Goal: Task Accomplishment & Management: Manage account settings

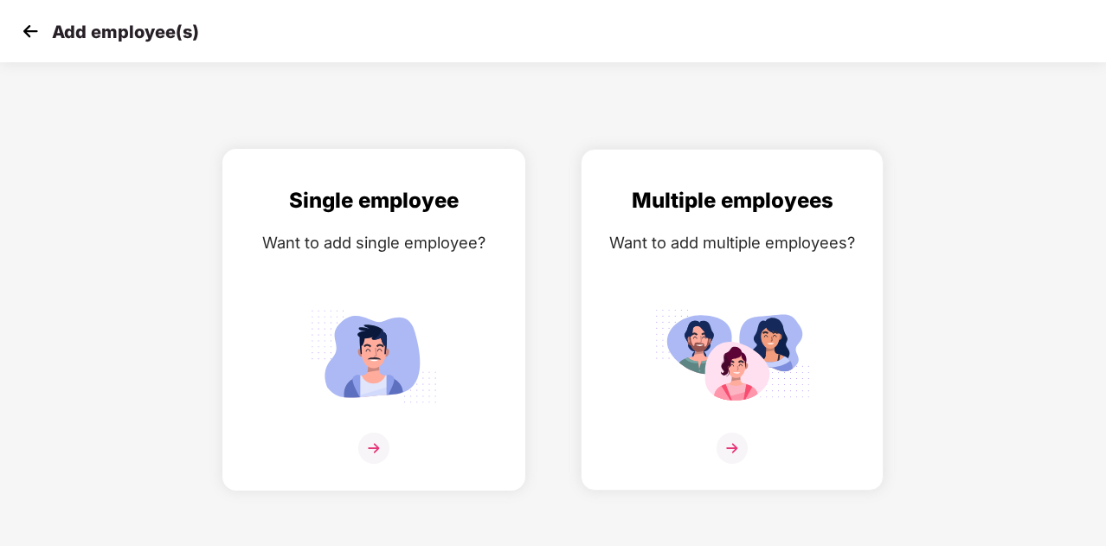
click at [381, 338] on img at bounding box center [374, 356] width 156 height 108
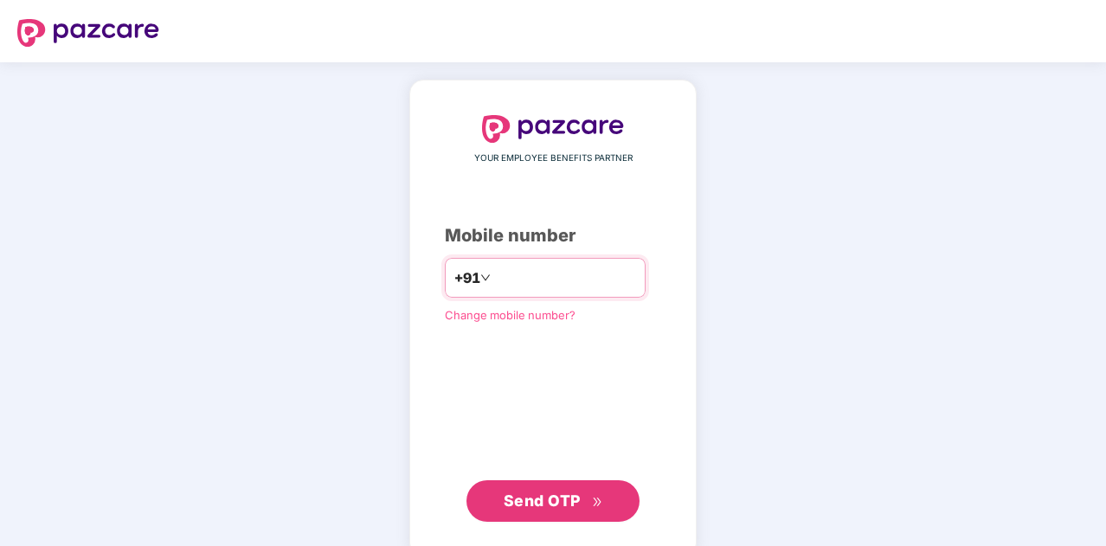
click at [511, 276] on input "number" at bounding box center [565, 278] width 142 height 28
type input "**********"
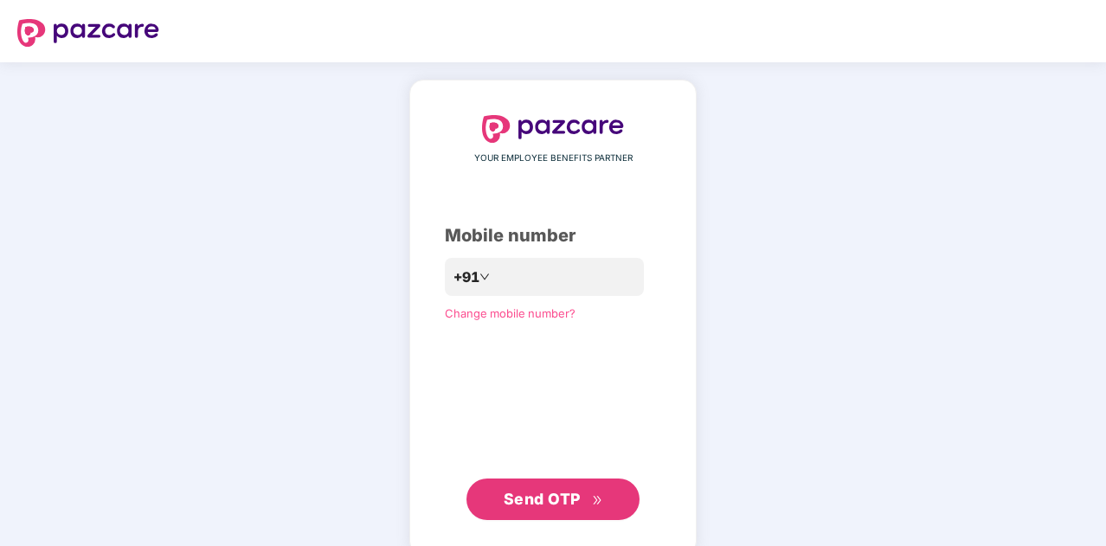
click at [572, 486] on button "Send OTP" at bounding box center [552, 500] width 173 height 42
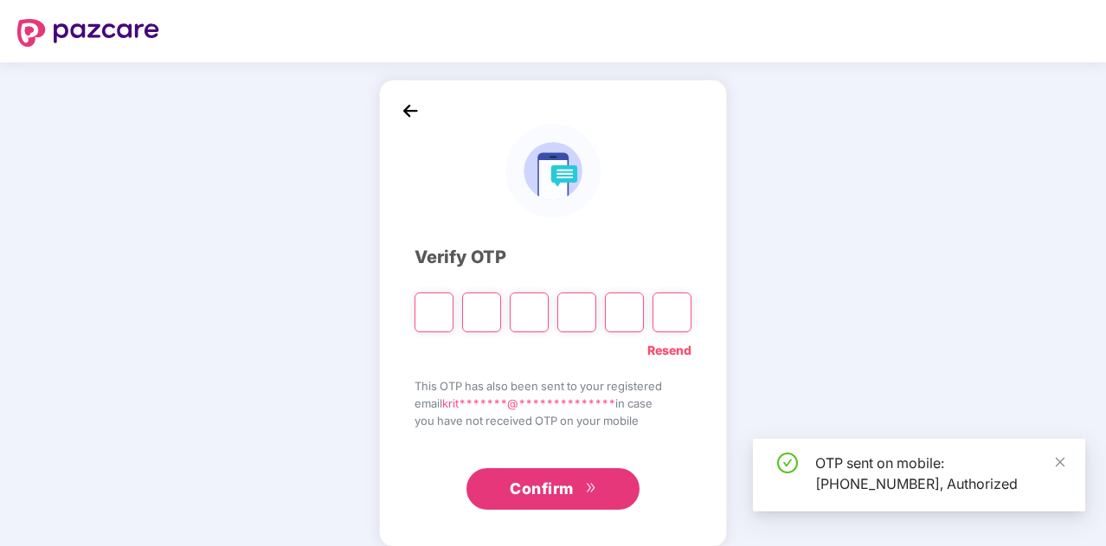
click at [447, 307] on input "Please enter verification code. Digit 1" at bounding box center [434, 313] width 39 height 40
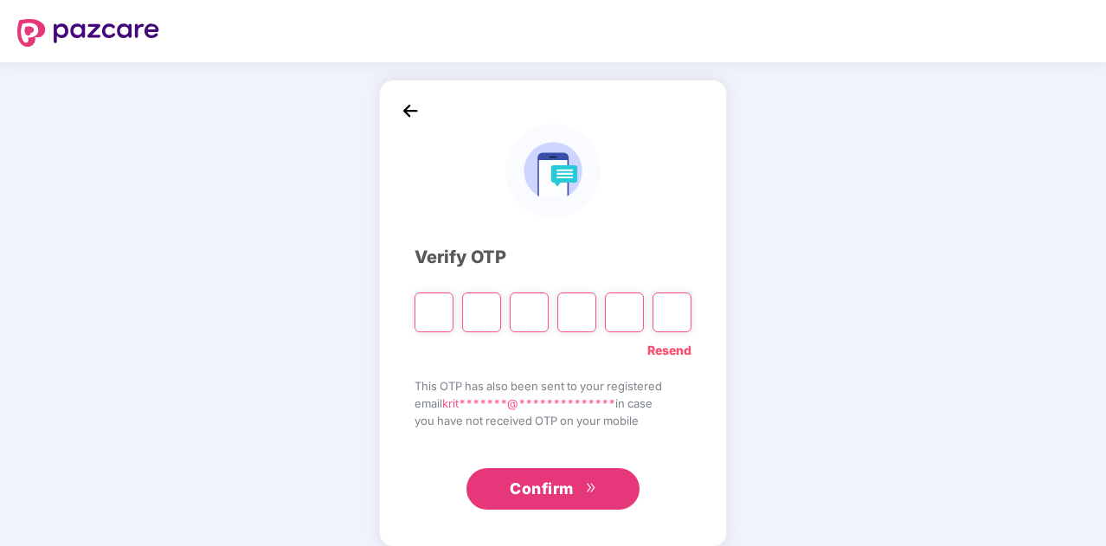
type input "*"
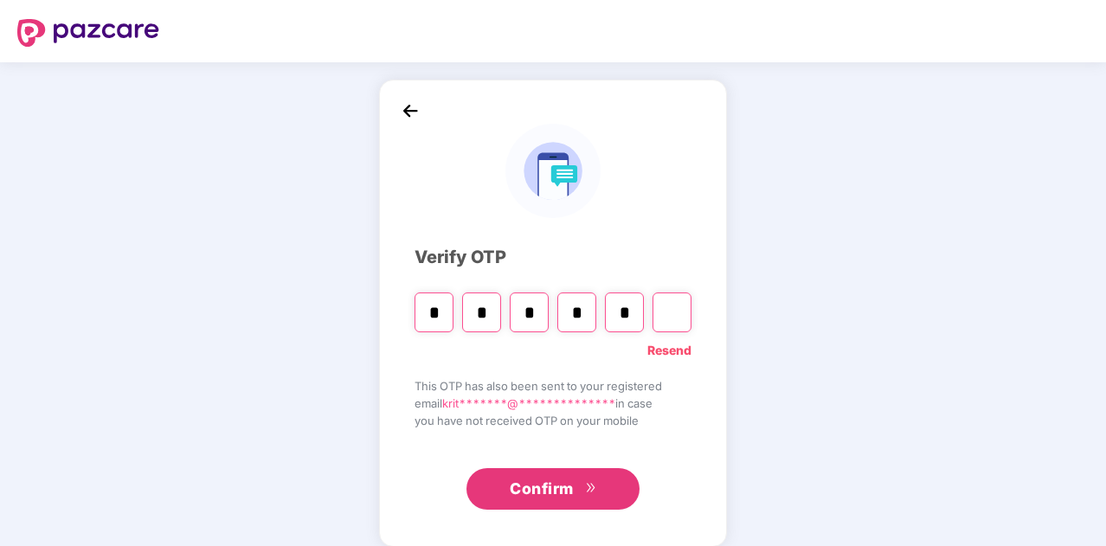
type input "*"
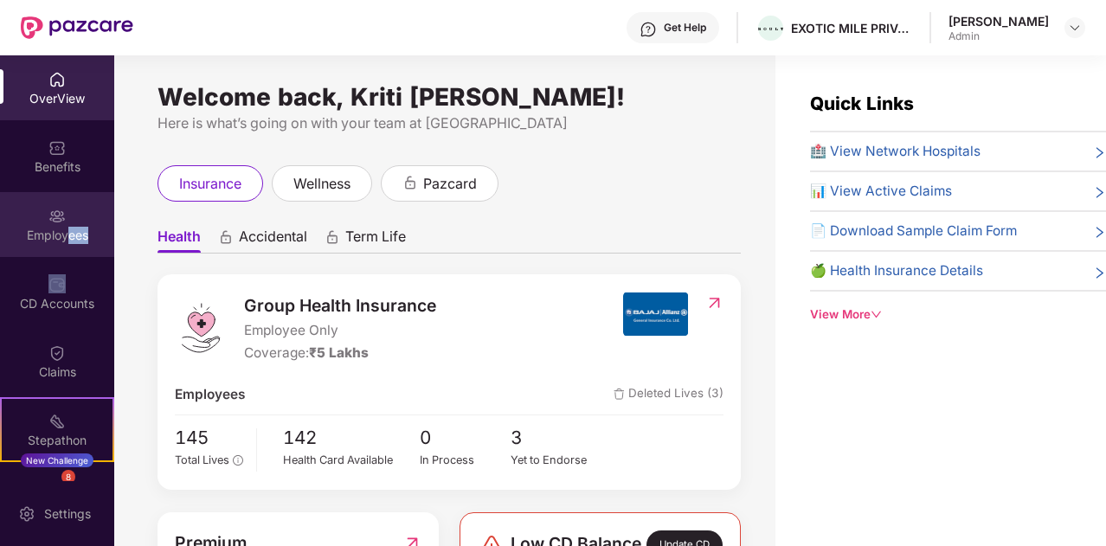
drag, startPoint x: 62, startPoint y: 260, endPoint x: 75, endPoint y: 225, distance: 37.0
click at [75, 225] on div "OverView Benefits Employees CD Accounts Claims Stepathon New Challenge 8 Endors…" at bounding box center [57, 268] width 114 height 426
click at [75, 225] on div "Employees" at bounding box center [57, 224] width 114 height 65
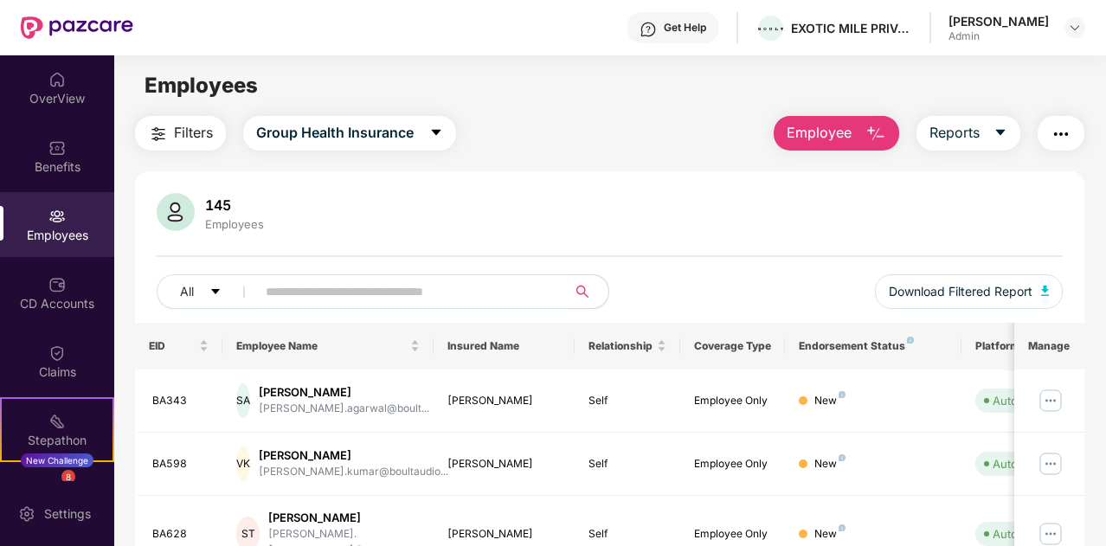
click at [332, 288] on input "text" at bounding box center [405, 292] width 278 height 26
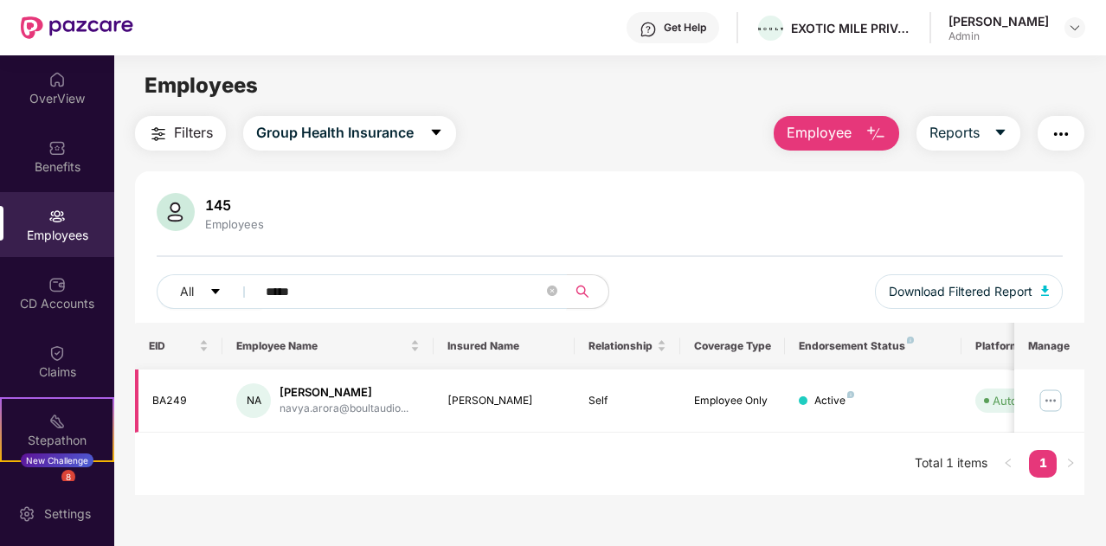
type input "*****"
click at [1052, 398] on img at bounding box center [1051, 401] width 28 height 28
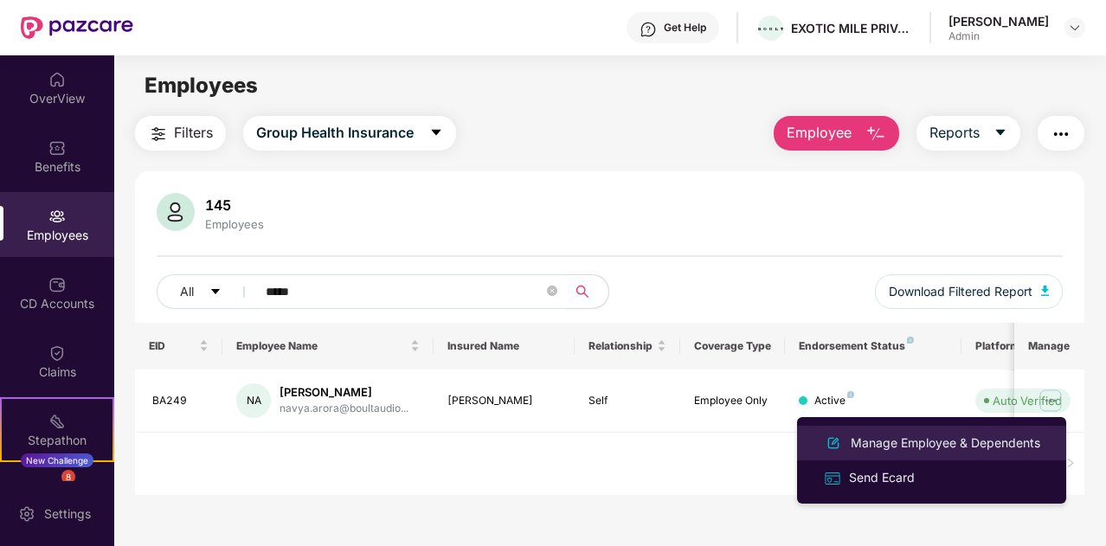
click at [955, 437] on div "Manage Employee & Dependents" at bounding box center [945, 443] width 196 height 19
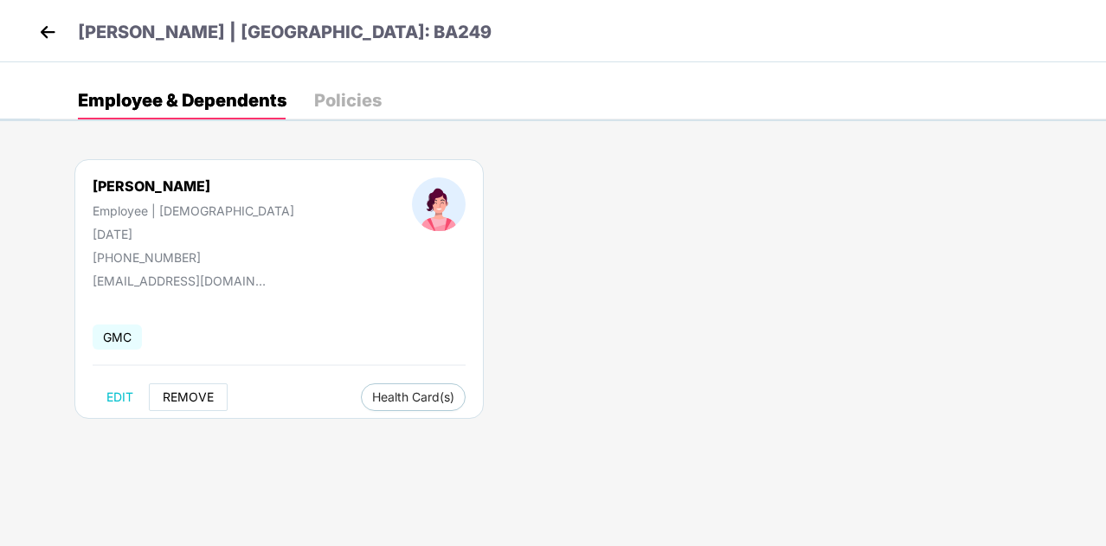
click at [192, 393] on span "REMOVE" at bounding box center [188, 397] width 51 height 14
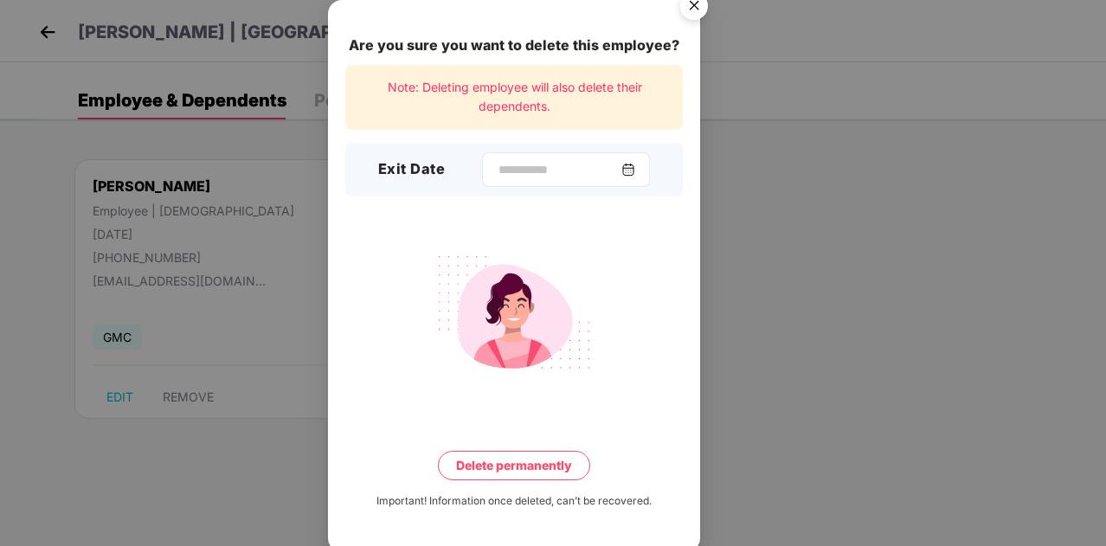
click at [633, 169] on img at bounding box center [628, 170] width 14 height 14
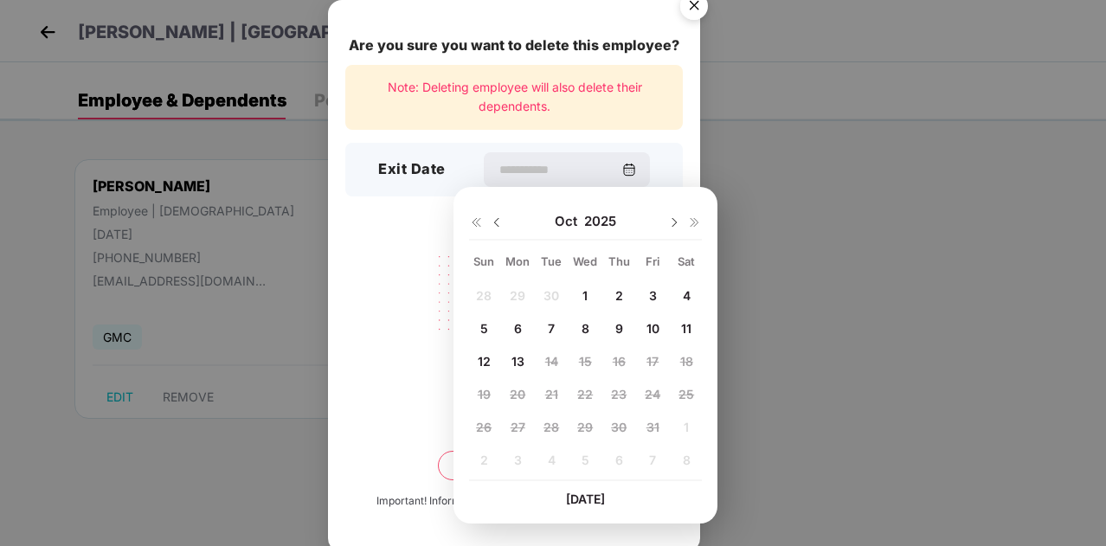
click at [590, 318] on div "8" at bounding box center [585, 328] width 26 height 26
type input "**********"
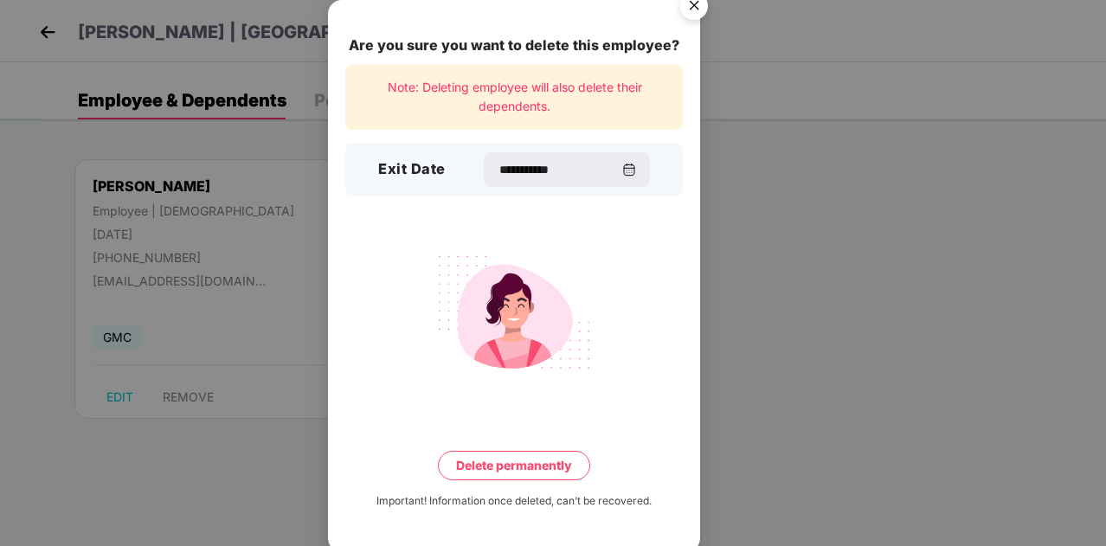
click at [521, 471] on button "Delete permanently" at bounding box center [514, 465] width 152 height 29
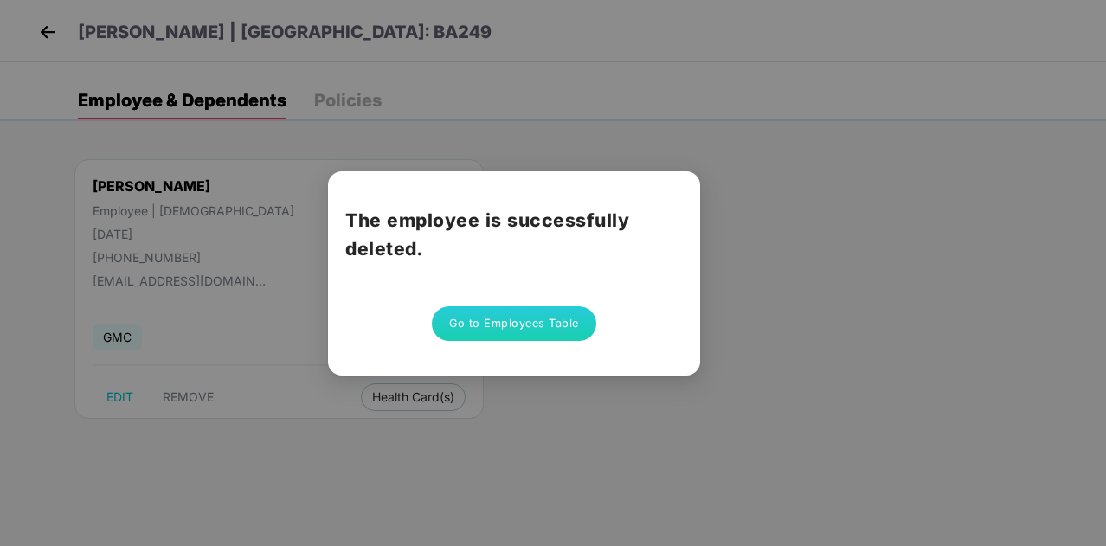
click at [523, 316] on button "Go to Employees Table" at bounding box center [514, 323] width 164 height 35
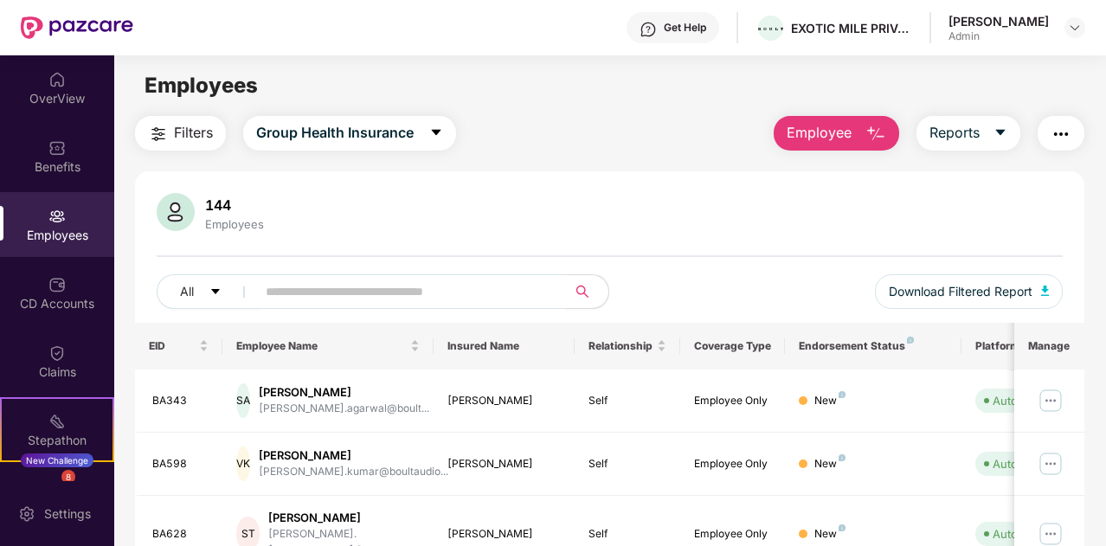
click at [412, 284] on input "text" at bounding box center [405, 292] width 278 height 26
click at [462, 289] on input "text" at bounding box center [405, 292] width 278 height 26
click at [331, 287] on input "text" at bounding box center [405, 292] width 278 height 26
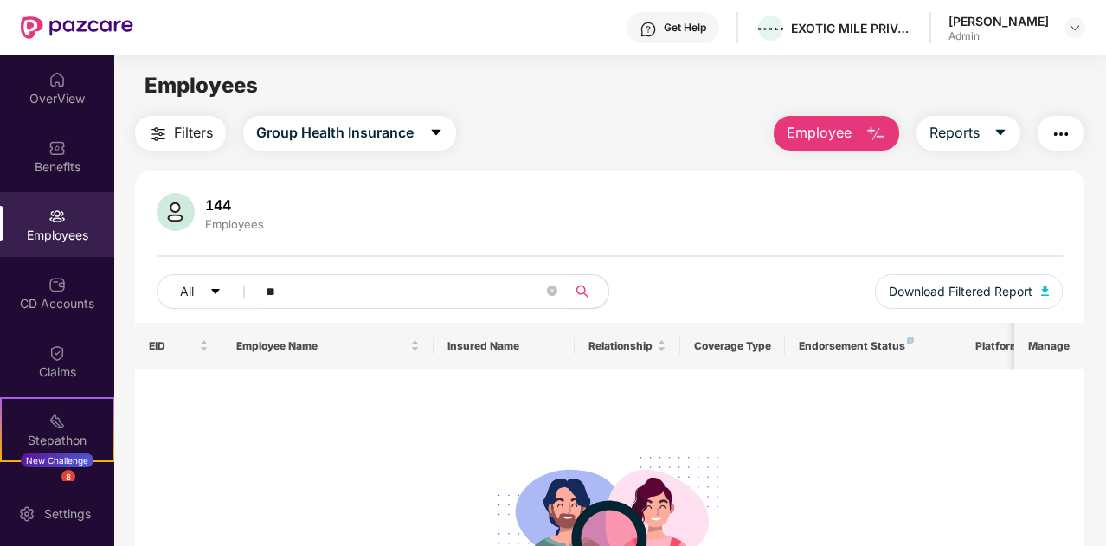
type input "*"
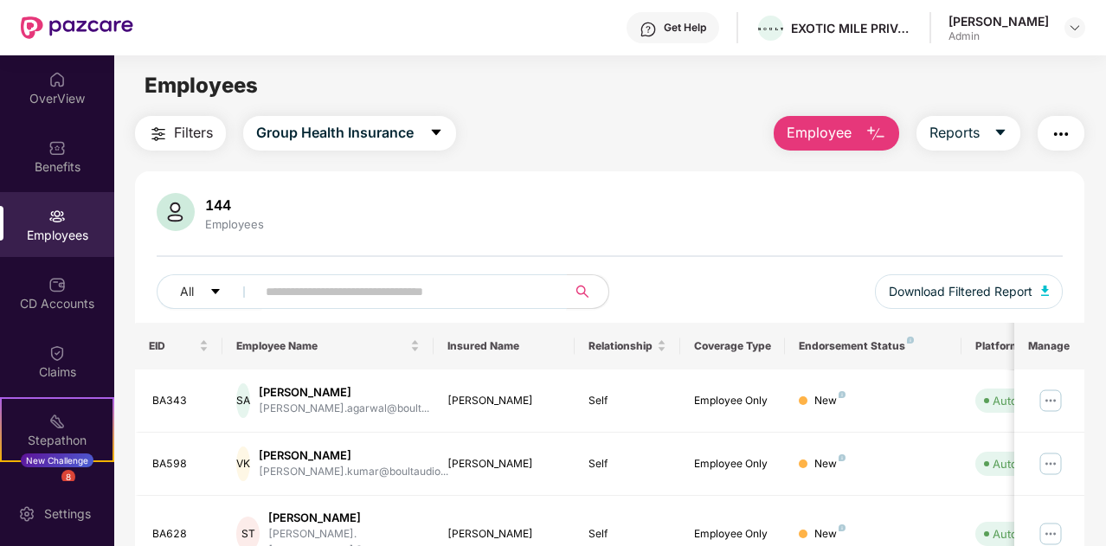
click at [355, 286] on input "text" at bounding box center [405, 292] width 278 height 26
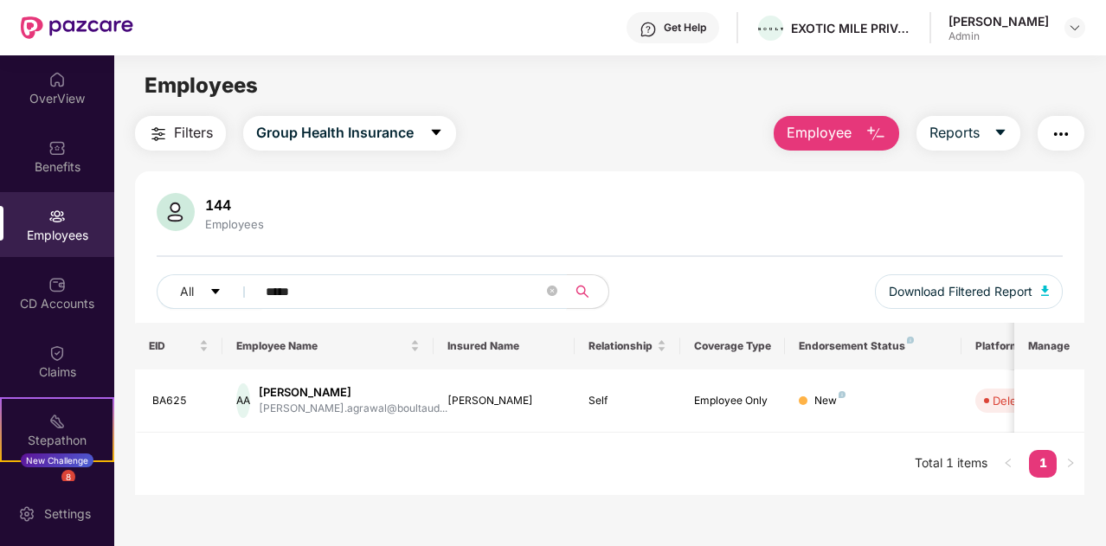
type input "*****"
